Goal: Task Accomplishment & Management: Manage account settings

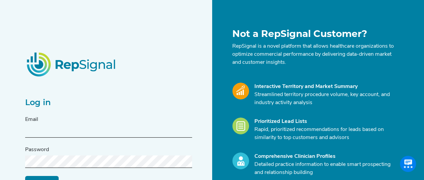
click at [68, 124] on div "Email" at bounding box center [108, 126] width 167 height 22
click at [59, 133] on input "text" at bounding box center [108, 131] width 167 height 12
click at [13, 75] on div "Log in Email Password Log in Reset My Password Not a RepSignal Customer? RepSig…" at bounding box center [212, 133] width 424 height 267
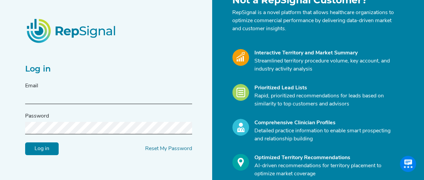
click at [95, 95] on input "text" at bounding box center [108, 97] width 167 height 12
paste input "[PERSON_NAME][EMAIL_ADDRESS][PERSON_NAME][DOMAIN_NAME]"
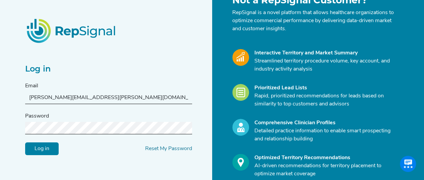
type input "[PERSON_NAME][EMAIL_ADDRESS][PERSON_NAME][DOMAIN_NAME]"
drag, startPoint x: 21, startPoint y: 93, endPoint x: 28, endPoint y: 96, distance: 7.8
click at [21, 93] on div "Log in Email [PERSON_NAME][EMAIL_ADDRESS][PERSON_NAME][DOMAIN_NAME] Password Lo…" at bounding box center [212, 100] width 424 height 267
click at [29, 96] on input "orrin.shelton@medtronic.com" at bounding box center [108, 97] width 167 height 12
click at [141, 174] on div "Log in Email orrin.shelton@medtronic.com Password Log in Reset My Password" at bounding box center [116, 99] width 191 height 209
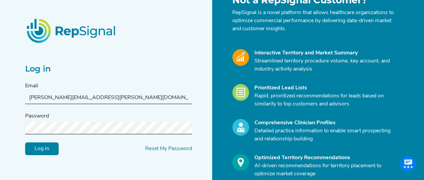
click at [44, 145] on input "Log in" at bounding box center [41, 148] width 33 height 13
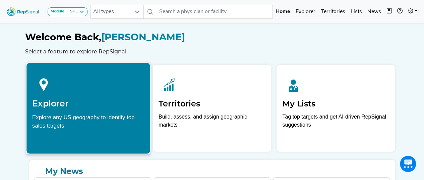
click at [72, 111] on div "Explorer Explore any US geography to identify top sales targets" at bounding box center [88, 101] width 124 height 76
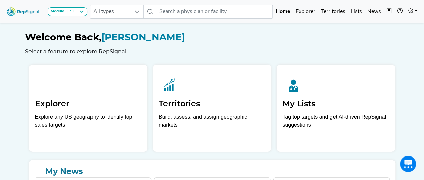
click at [103, 93] on div at bounding box center [88, 84] width 107 height 28
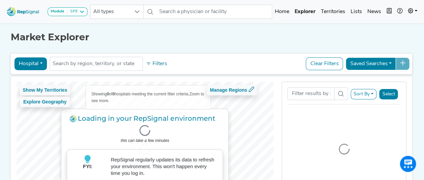
scroll to position [67, 0]
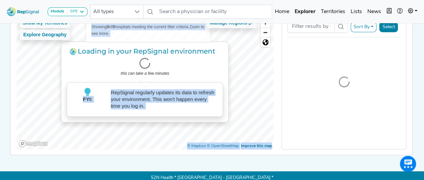
drag, startPoint x: 52, startPoint y: 73, endPoint x: 63, endPoint y: 98, distance: 27.3
click at [63, 98] on div "Loading in your RepSignal environment . . . this can take a few minutes FYI: Re…" at bounding box center [144, 81] width 257 height 135
click at [45, 65] on div at bounding box center [144, 81] width 257 height 135
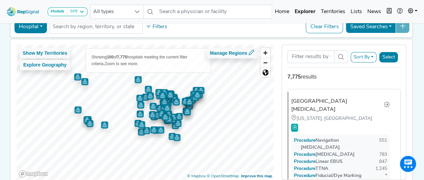
scroll to position [75, 0]
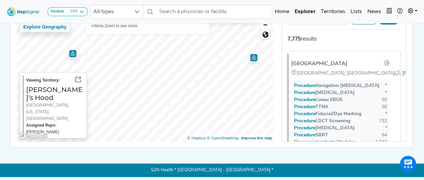
click at [71, 54] on img "Map marker" at bounding box center [72, 53] width 7 height 7
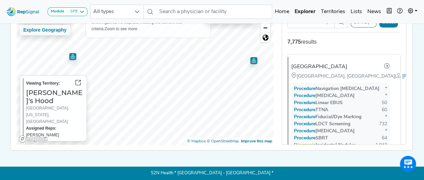
click at [253, 60] on img "Map marker" at bounding box center [253, 60] width 7 height 7
click at [205, 52] on img "Map marker" at bounding box center [207, 53] width 7 height 7
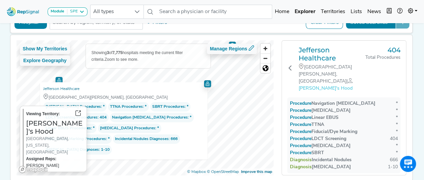
click at [314, 86] on span "[PERSON_NAME]'s Hood" at bounding box center [325, 88] width 54 height 5
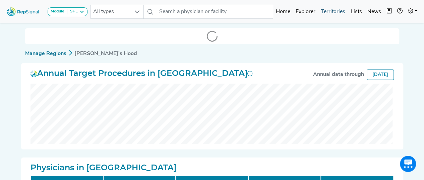
click at [335, 7] on link "Territories" at bounding box center [333, 11] width 30 height 13
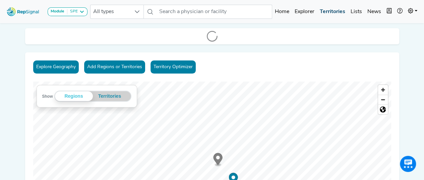
click at [334, 11] on link "Territories" at bounding box center [332, 11] width 31 height 13
click at [102, 96] on button "Territories" at bounding box center [110, 96] width 34 height 10
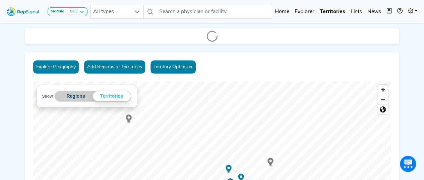
click at [69, 95] on button "Regions" at bounding box center [76, 96] width 34 height 10
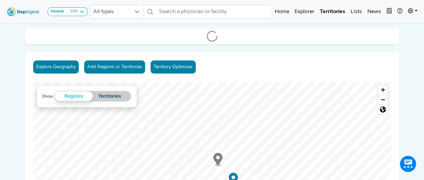
click at [106, 95] on button "Territories" at bounding box center [110, 96] width 34 height 10
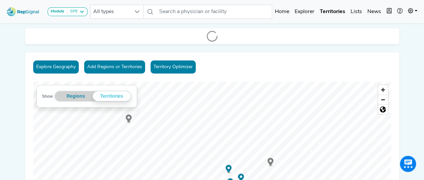
click at [129, 73] on button "Add Regions or Territories" at bounding box center [114, 66] width 61 height 13
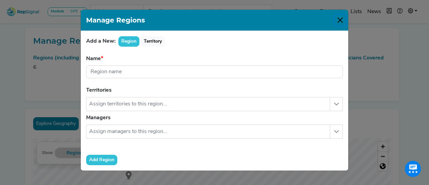
click at [340, 18] on button "Close" at bounding box center [340, 20] width 11 height 11
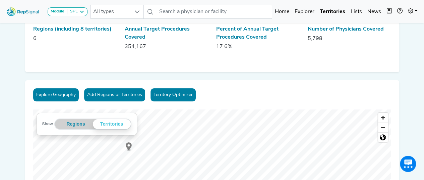
scroll to position [67, 0]
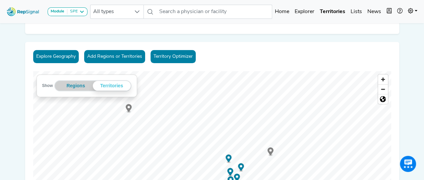
click at [128, 112] on ellipse "Map marker" at bounding box center [128, 111] width 2 height 1
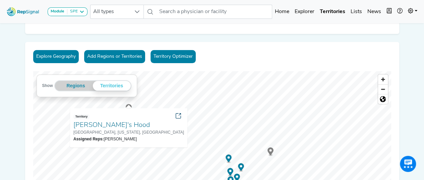
click at [176, 115] on icon at bounding box center [178, 115] width 5 height 5
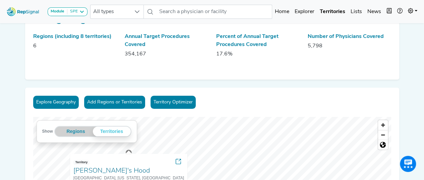
scroll to position [0, 0]
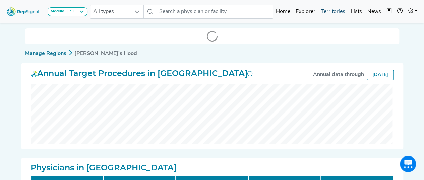
click at [318, 10] on link "Territories" at bounding box center [333, 11] width 30 height 13
click at [338, 11] on link "Territories" at bounding box center [333, 11] width 30 height 13
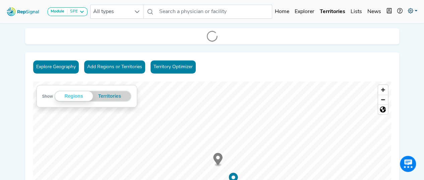
click at [409, 11] on icon at bounding box center [410, 10] width 5 height 5
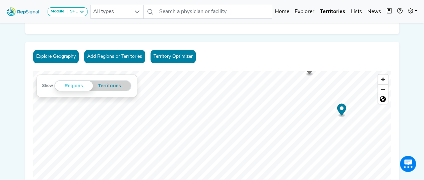
scroll to position [167, 0]
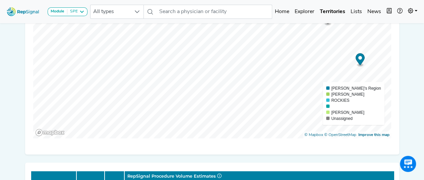
click at [174, 138] on div "Explore Geography Add Regions or Territories Territory Optimizer Show Regions T…" at bounding box center [212, 47] width 374 height 213
click at [310, 11] on link "Explorer" at bounding box center [304, 11] width 25 height 13
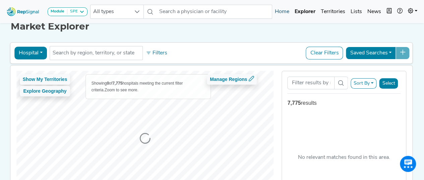
scroll to position [0, 0]
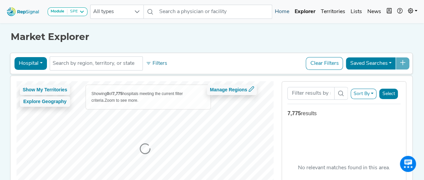
click at [288, 14] on link "Home" at bounding box center [282, 11] width 20 height 13
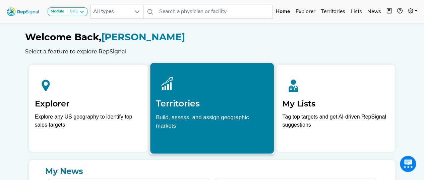
click at [195, 101] on h2 "Territories" at bounding box center [212, 103] width 112 height 10
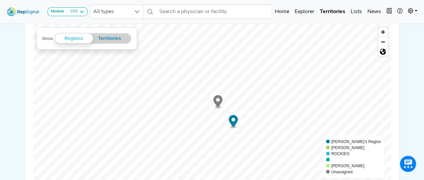
scroll to position [33, 0]
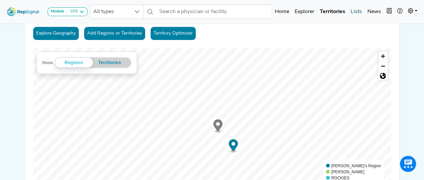
click at [358, 11] on link "Lists" at bounding box center [356, 11] width 17 height 13
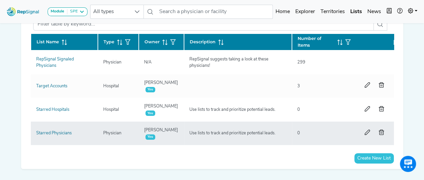
scroll to position [33, 0]
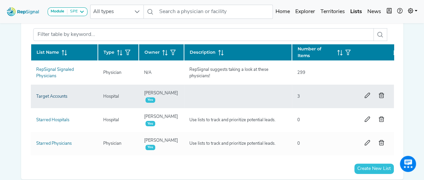
click at [57, 97] on link "Target Accounts" at bounding box center [51, 96] width 31 height 4
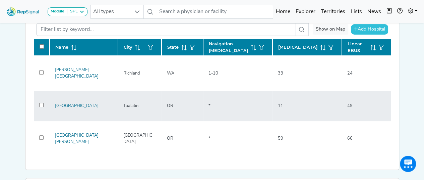
scroll to position [33, 0]
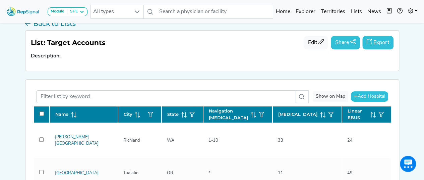
click at [372, 97] on span "Add Hospital" at bounding box center [370, 96] width 27 height 5
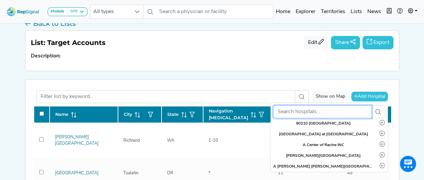
click at [304, 109] on input "text" at bounding box center [322, 111] width 98 height 13
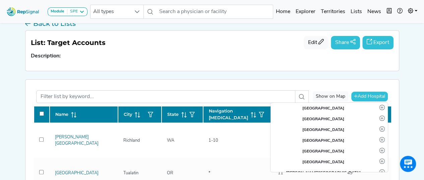
scroll to position [100, 0]
click at [0, 80] on div "Module SPE [MEDICAL_DATA] Disposable Bronchoscope SBRT SPE TTNA [MEDICAL_DATA] …" at bounding box center [212, 152] width 424 height 370
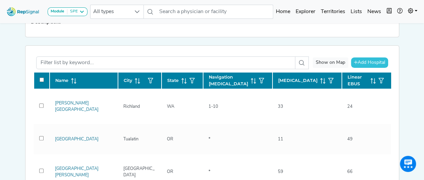
scroll to position [67, 0]
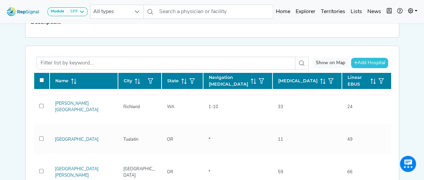
click at [364, 63] on span "Add Hospital" at bounding box center [370, 62] width 27 height 5
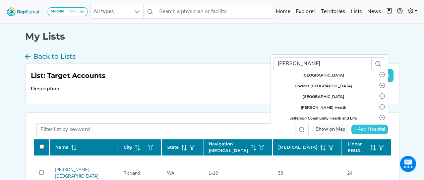
scroll to position [0, 0]
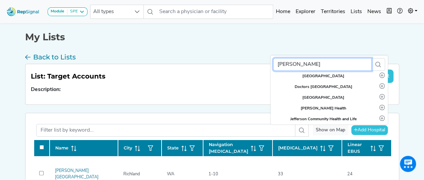
click at [318, 64] on input "[PERSON_NAME]" at bounding box center [322, 64] width 98 height 13
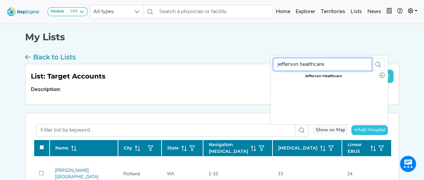
type input "jefferson healthcare"
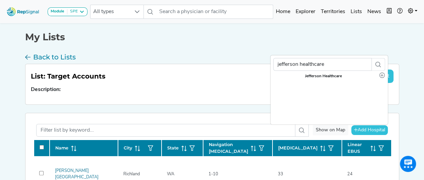
click at [382, 75] on icon "button" at bounding box center [381, 74] width 5 height 5
checkbox input "false"
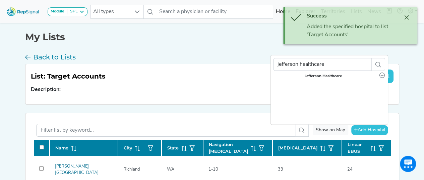
click at [219, 30] on div "My Lists" at bounding box center [212, 31] width 374 height 21
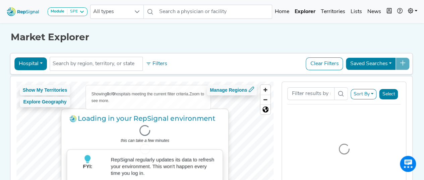
click at [255, 124] on div at bounding box center [144, 148] width 257 height 135
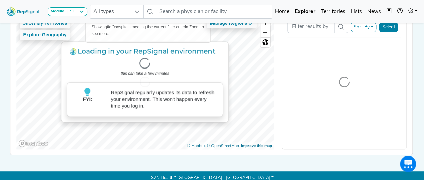
scroll to position [33, 0]
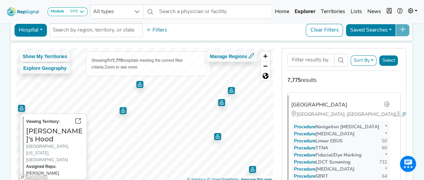
click at [123, 112] on img "Map marker" at bounding box center [122, 110] width 7 height 7
